Goal: Check status: Check status

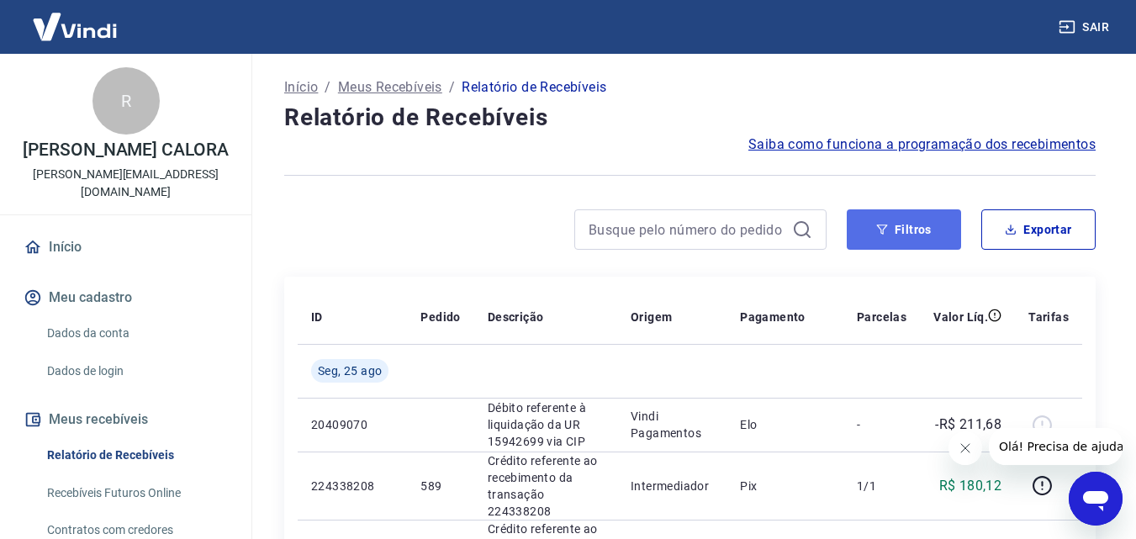
click at [893, 226] on button "Filtros" at bounding box center [904, 229] width 114 height 40
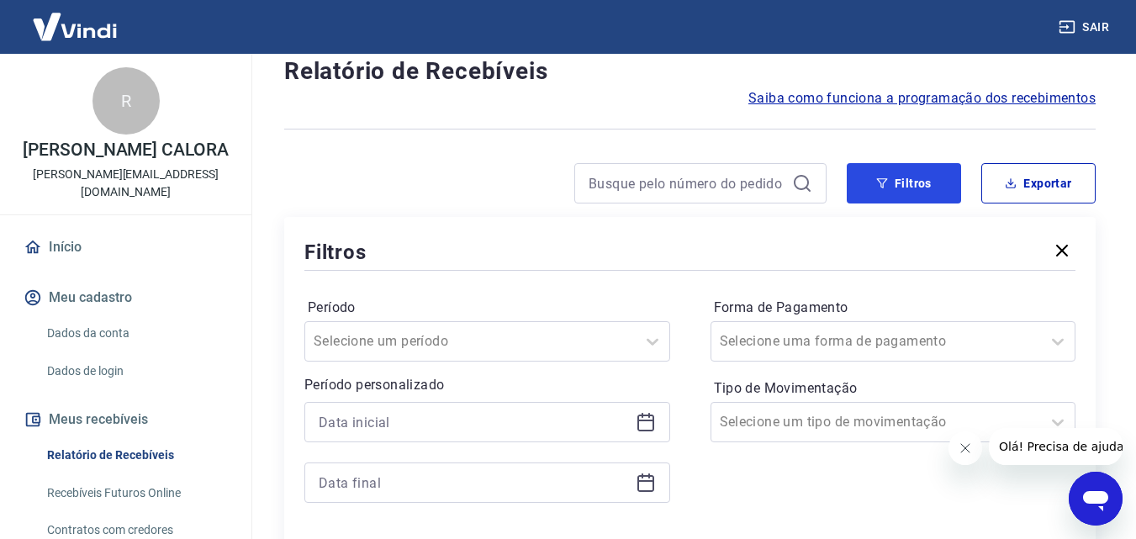
scroll to position [84, 0]
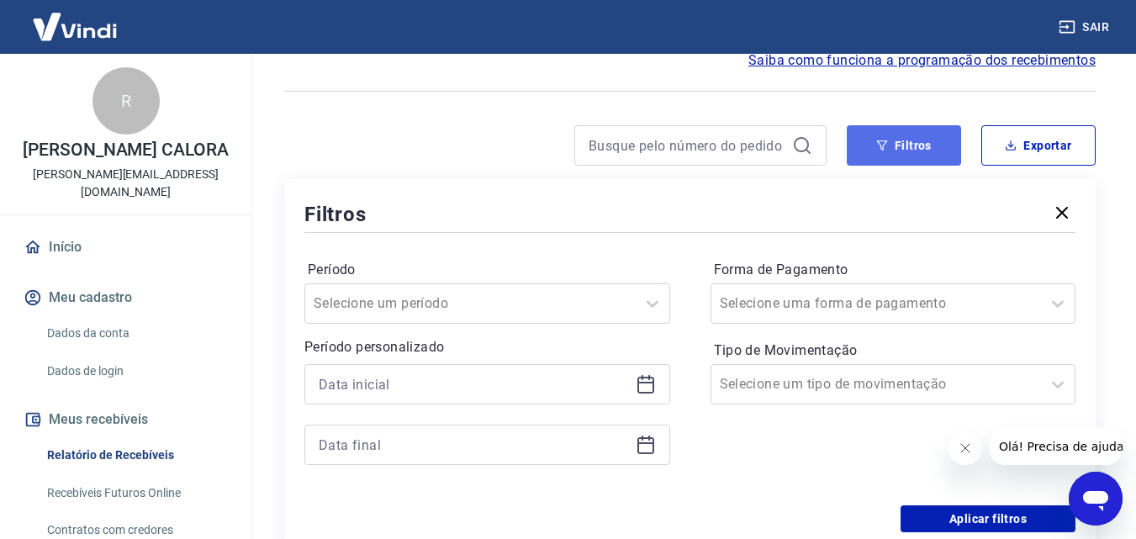
click at [880, 146] on icon "button" at bounding box center [882, 146] width 12 height 12
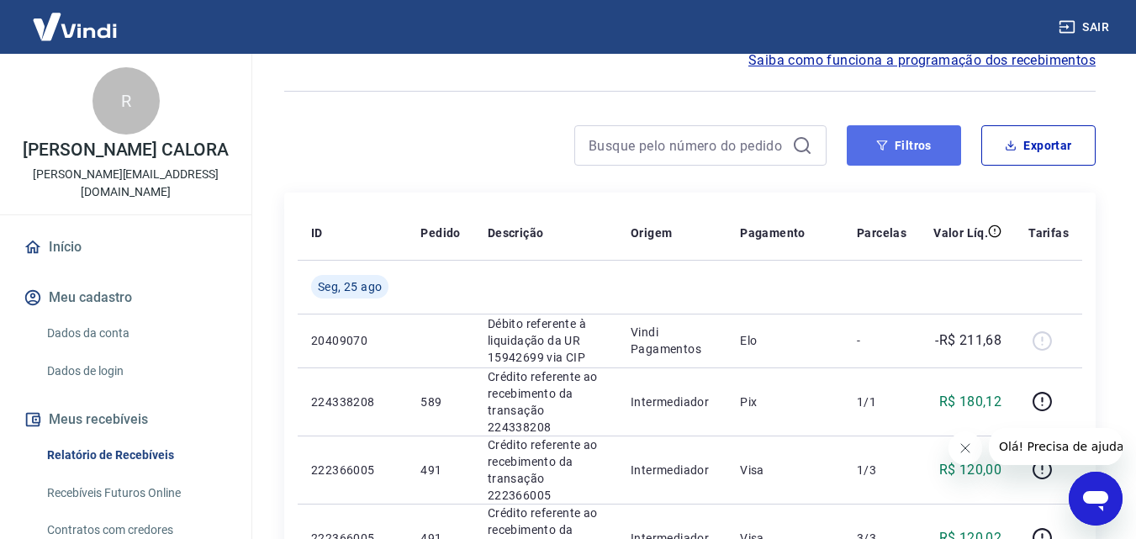
click at [908, 146] on button "Filtros" at bounding box center [904, 145] width 114 height 40
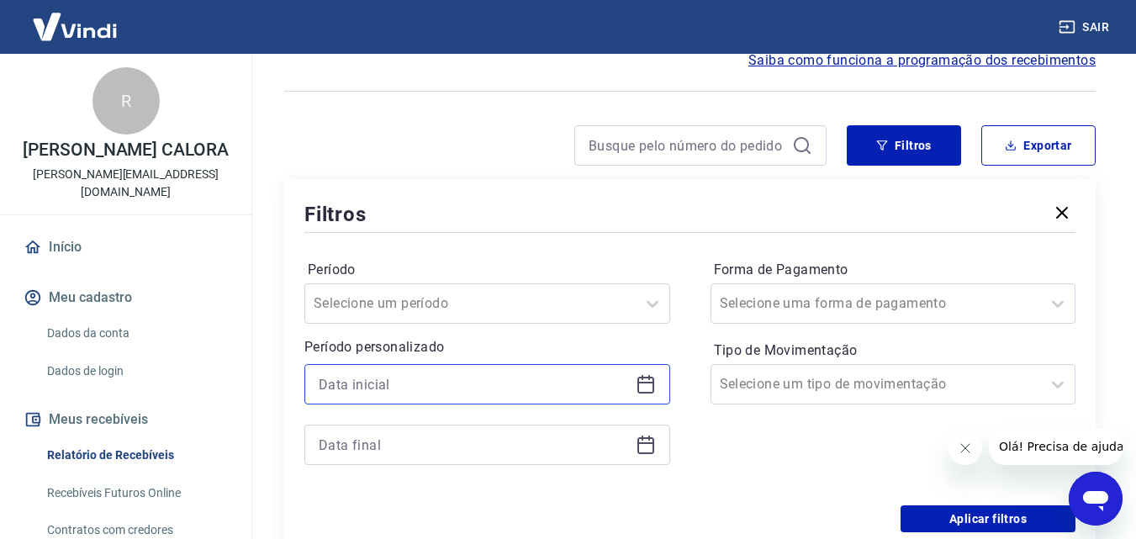
click at [420, 386] on input at bounding box center [474, 384] width 310 height 25
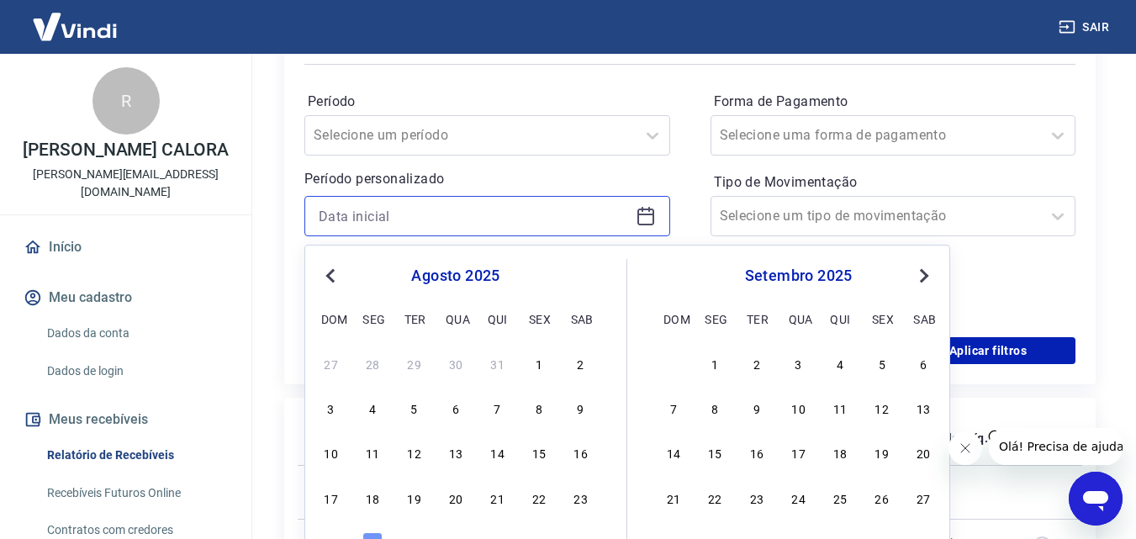
scroll to position [336, 0]
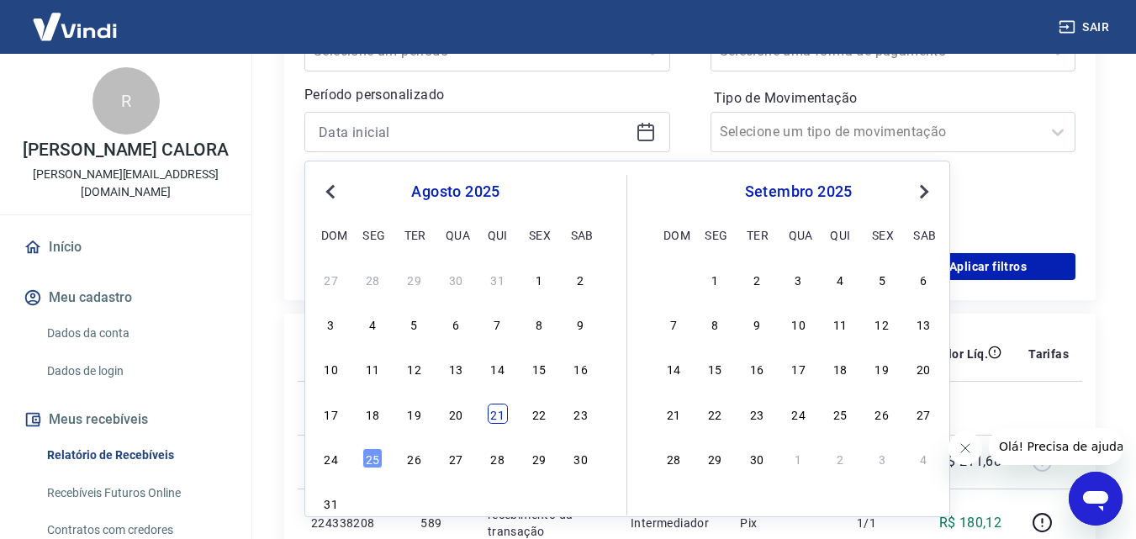
click at [498, 410] on div "21" at bounding box center [498, 414] width 20 height 20
type input "21/08/2025"
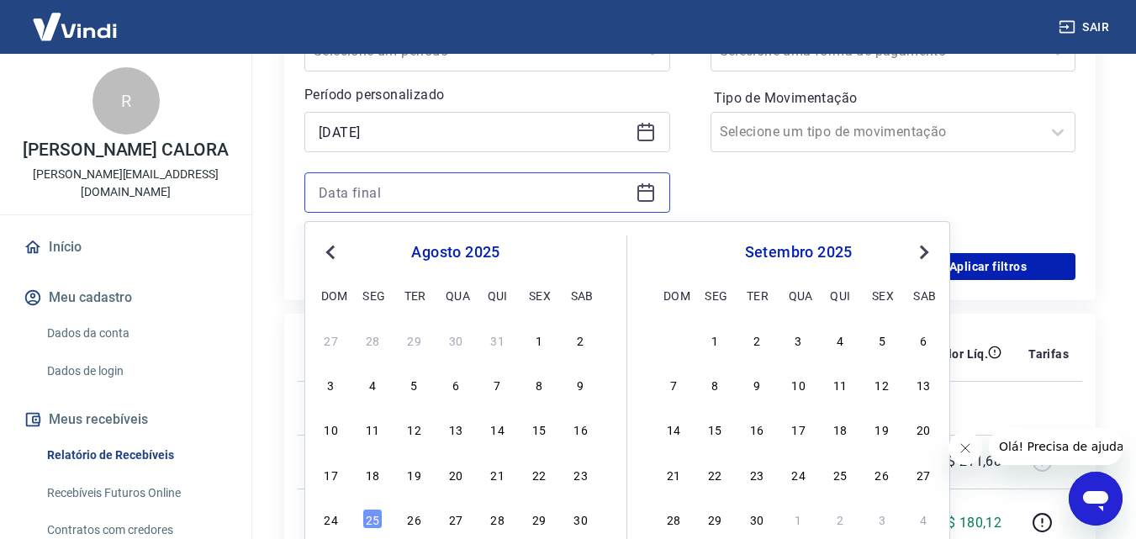
click at [419, 182] on input at bounding box center [474, 192] width 310 height 25
click at [541, 477] on div "22" at bounding box center [539, 474] width 20 height 20
type input "22/08/2025"
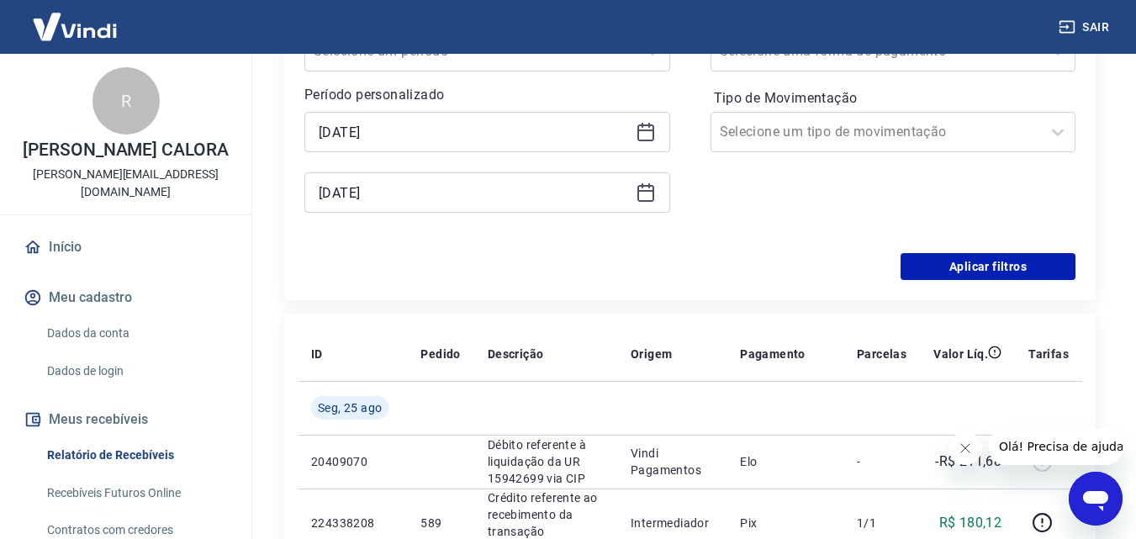
click at [659, 196] on div "22/08/2025" at bounding box center [487, 192] width 366 height 40
click at [650, 193] on icon at bounding box center [646, 192] width 20 height 20
click at [788, 185] on div "Forma de Pagamento Selecione uma forma de pagamento Tipo de Movimentação Seleci…" at bounding box center [894, 118] width 366 height 229
click at [976, 263] on button "Aplicar filtros" at bounding box center [988, 266] width 175 height 27
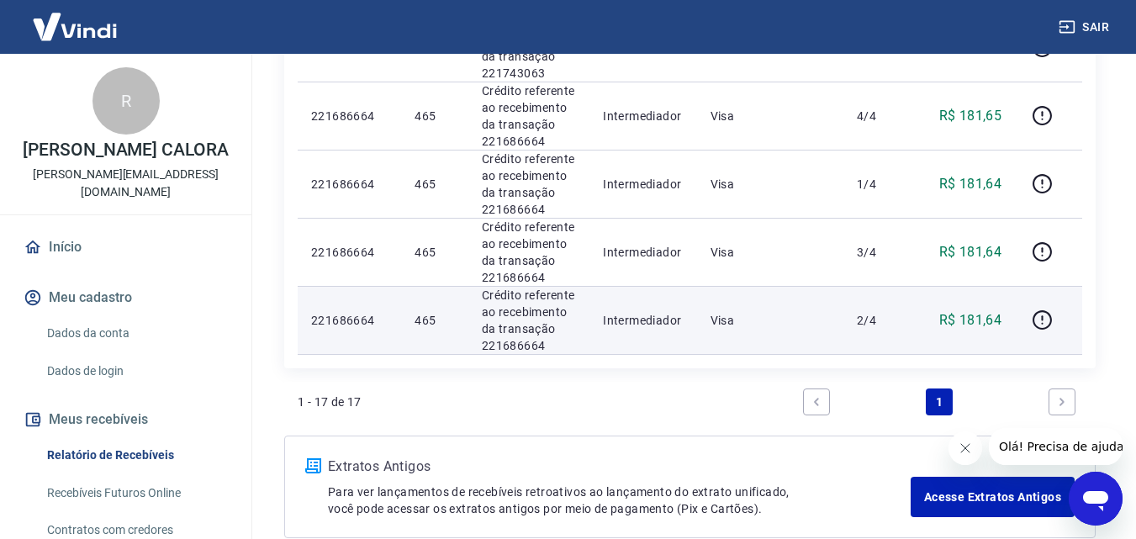
scroll to position [1261, 0]
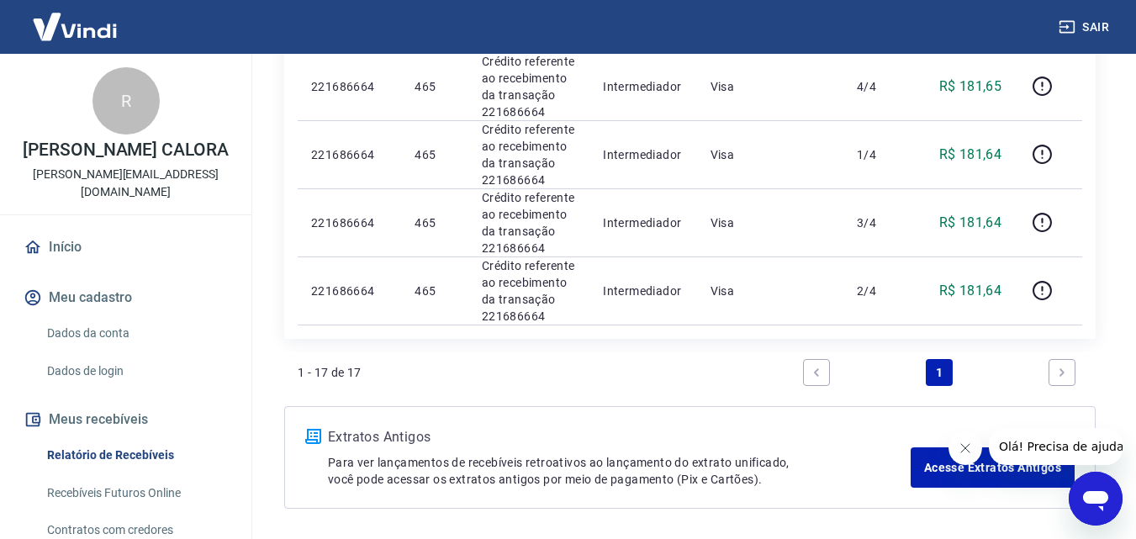
click at [1060, 373] on icon "Next page" at bounding box center [1062, 373] width 12 height 12
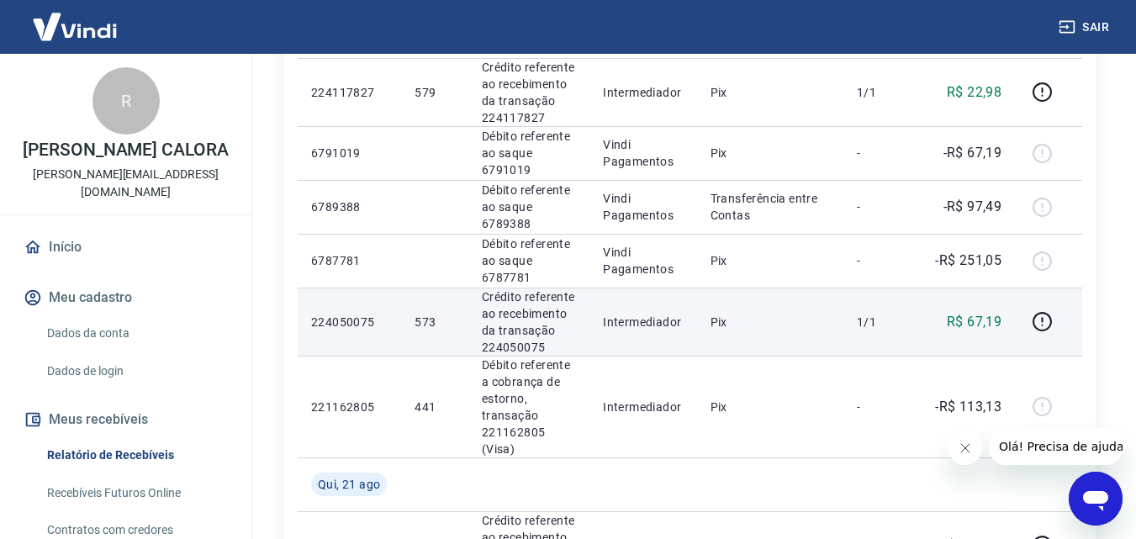
scroll to position [336, 0]
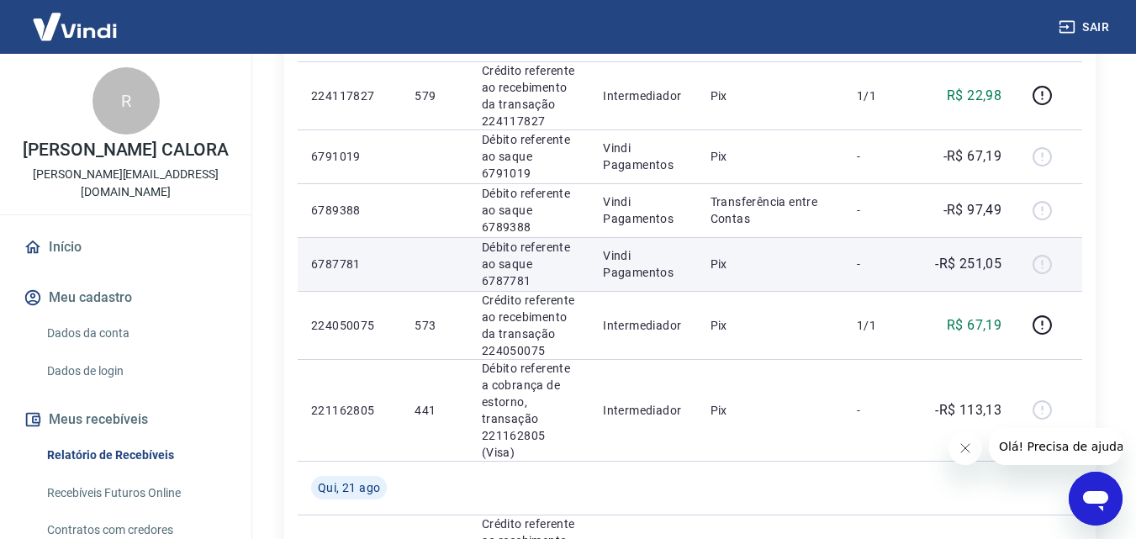
click at [958, 263] on p "-R$ 251,05" at bounding box center [968, 264] width 66 height 20
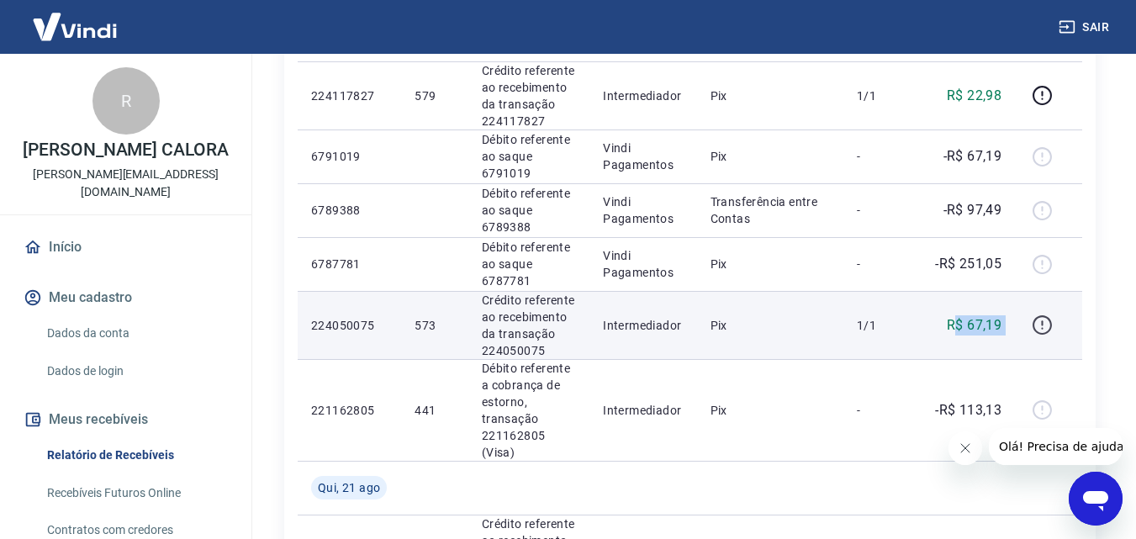
drag, startPoint x: 955, startPoint y: 330, endPoint x: 1031, endPoint y: 326, distance: 75.8
click at [1024, 327] on tr "224050075 573 Crédito referente ao recebimento da transação 224050075 Intermedi…" at bounding box center [690, 325] width 785 height 68
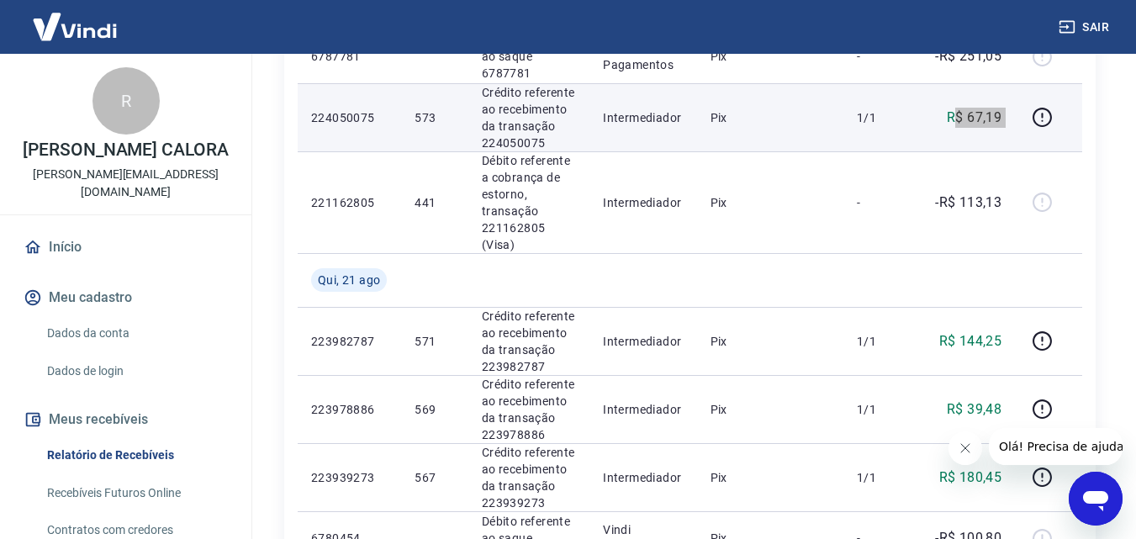
scroll to position [589, 0]
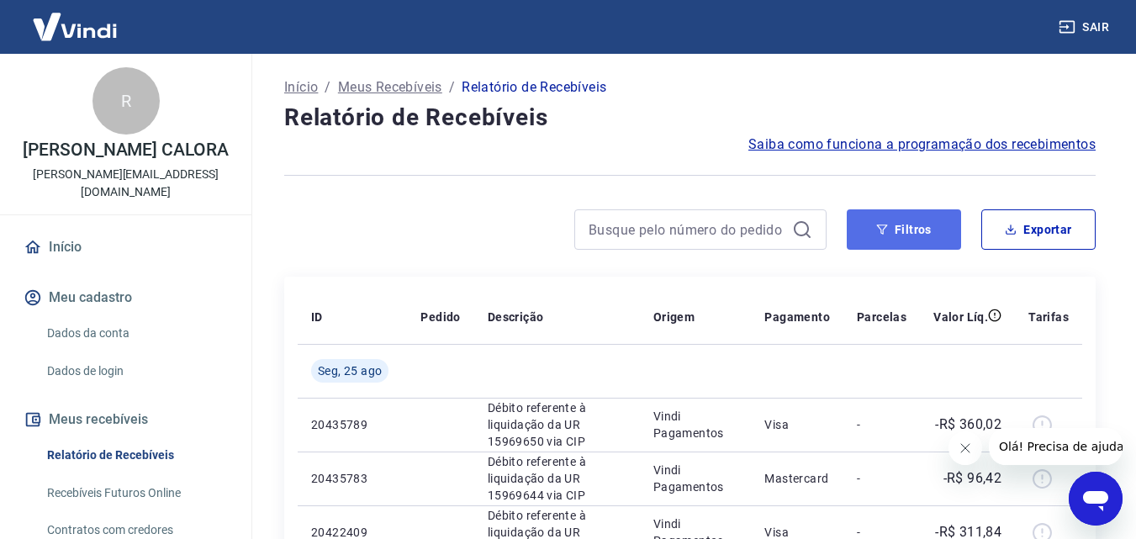
click at [889, 222] on button "Filtros" at bounding box center [904, 229] width 114 height 40
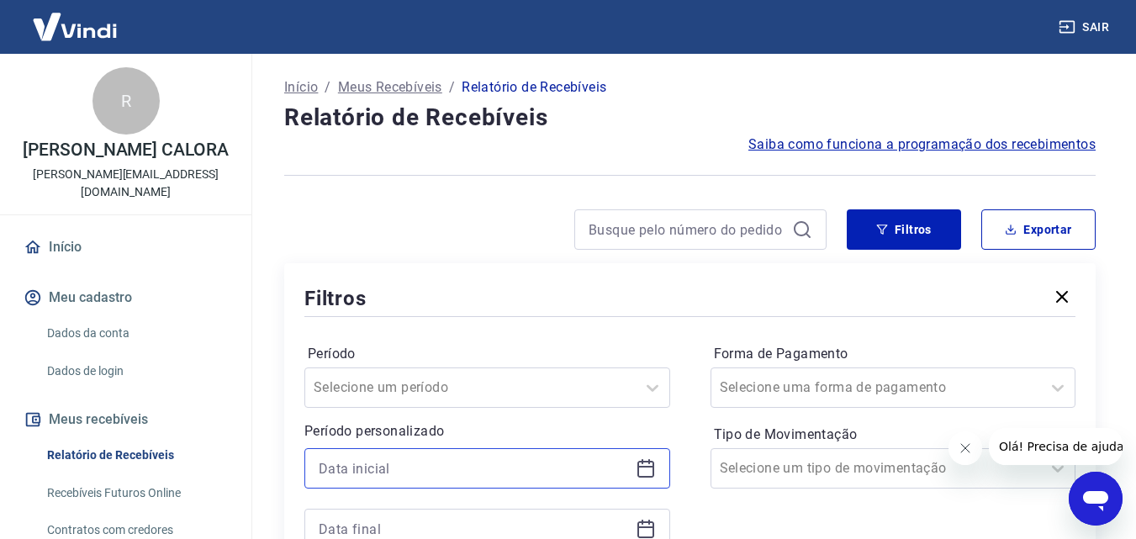
click at [436, 471] on input at bounding box center [474, 468] width 310 height 25
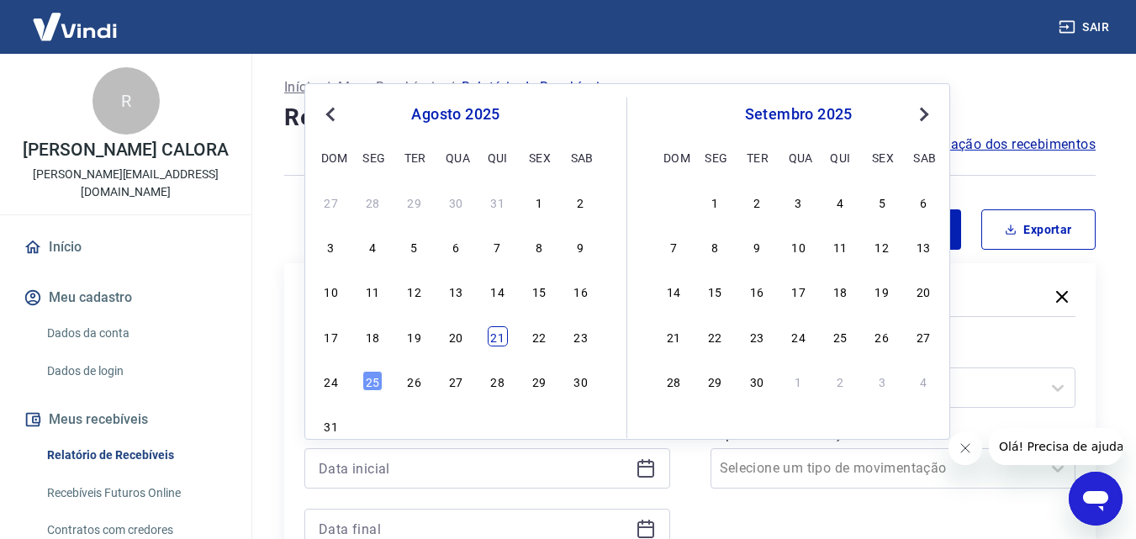
click at [499, 340] on div "21" at bounding box center [498, 336] width 20 height 20
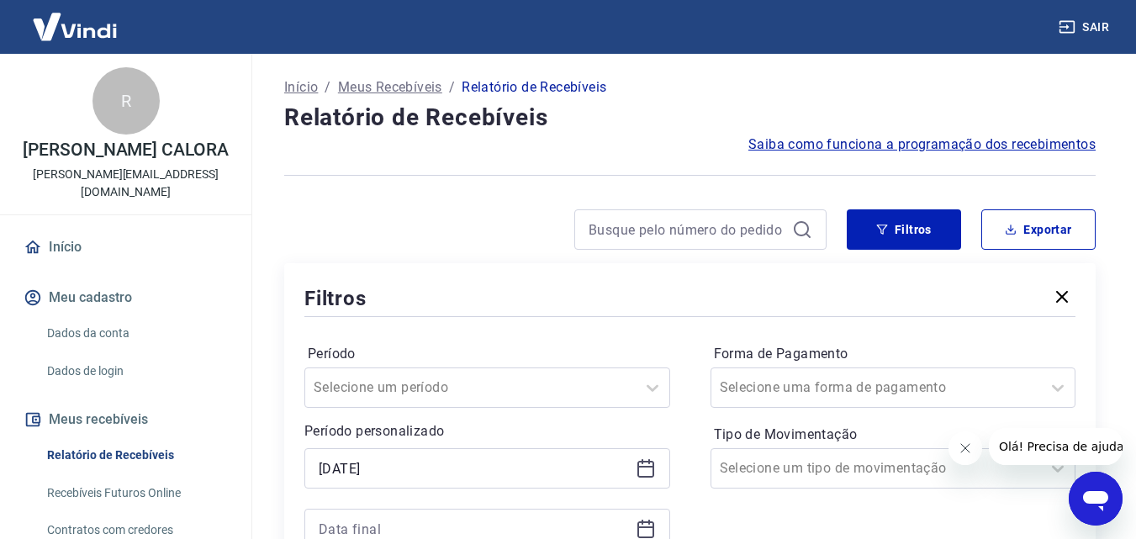
type input "21/08/2025"
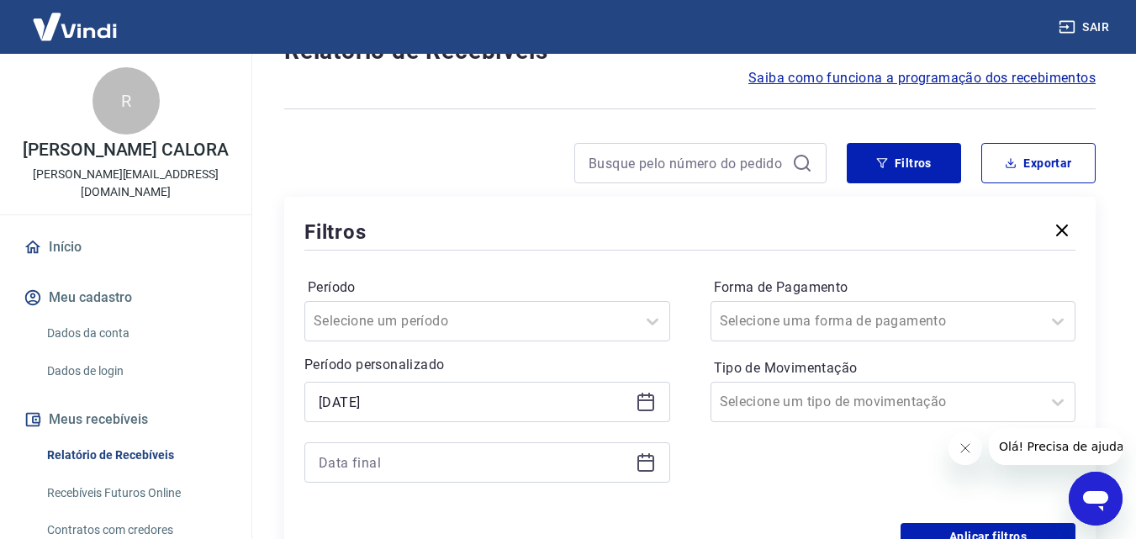
scroll to position [84, 0]
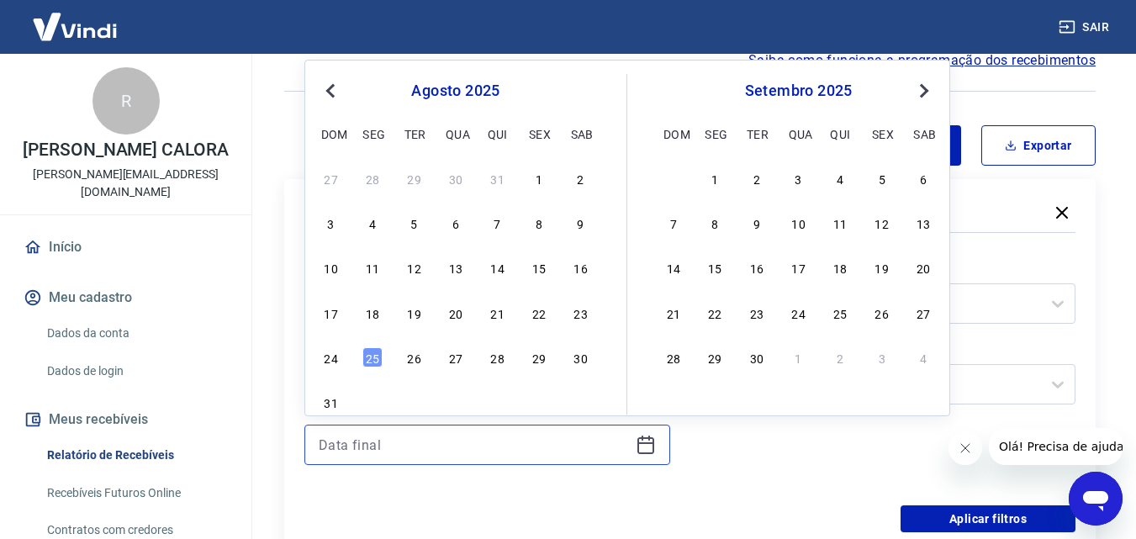
click at [437, 441] on input at bounding box center [474, 444] width 310 height 25
click at [538, 309] on div "22" at bounding box center [539, 313] width 20 height 20
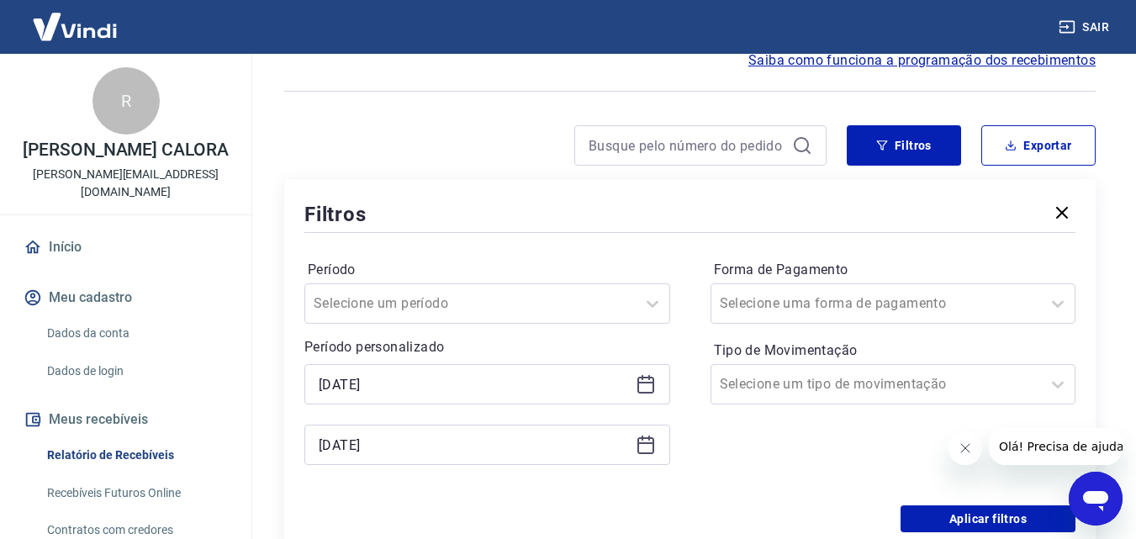
type input "22/08/2025"
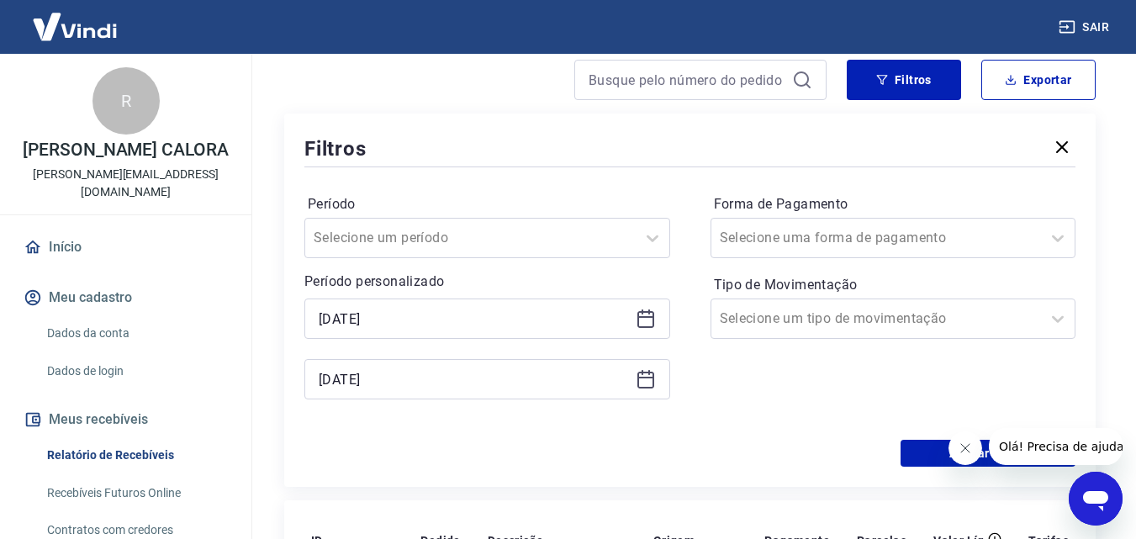
scroll to position [168, 0]
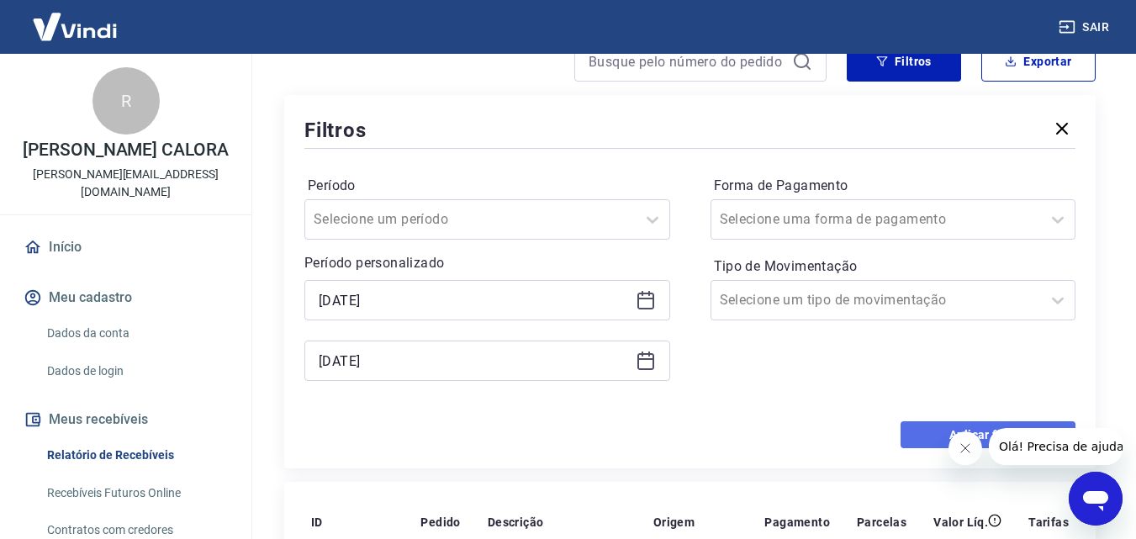
click at [908, 426] on button "Aplicar filtros" at bounding box center [988, 434] width 175 height 27
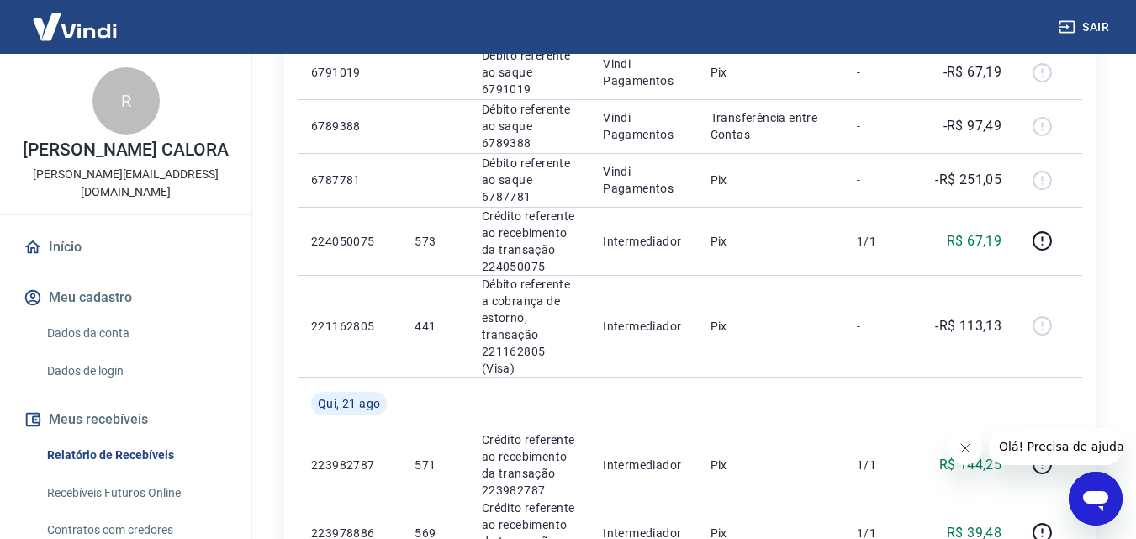
scroll to position [505, 0]
